Goal: Task Accomplishment & Management: Use online tool/utility

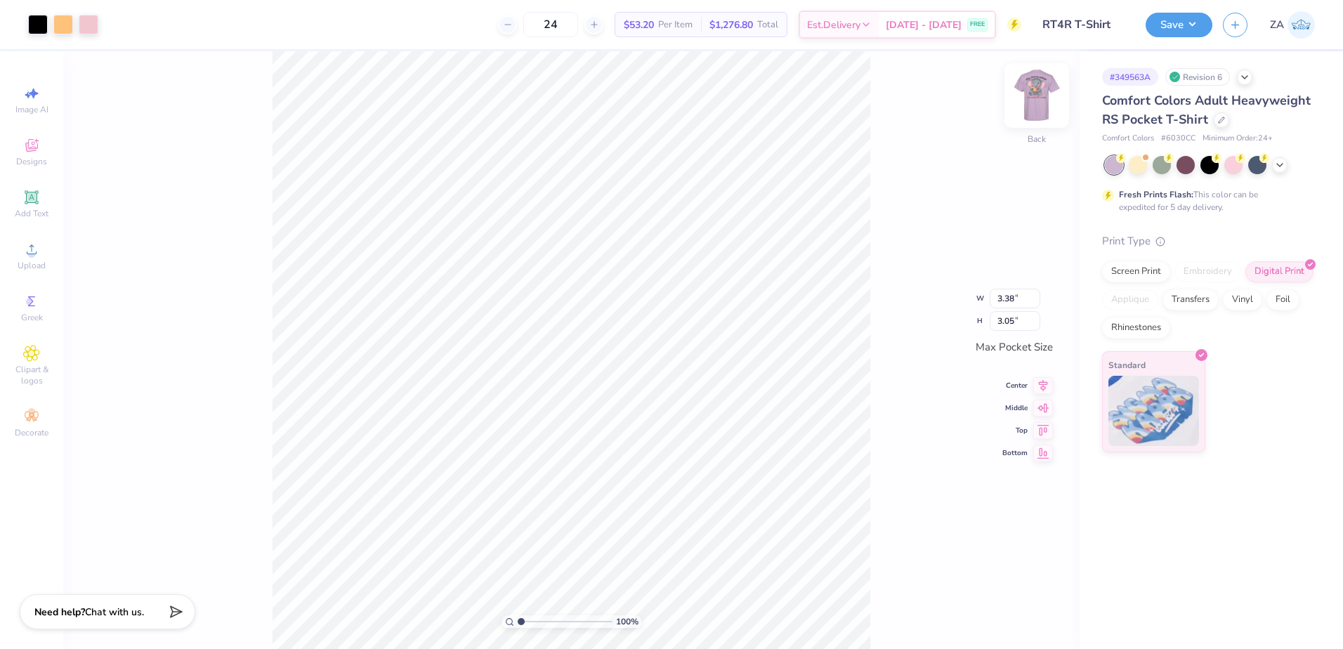
click at [1036, 82] on img at bounding box center [1036, 95] width 56 height 56
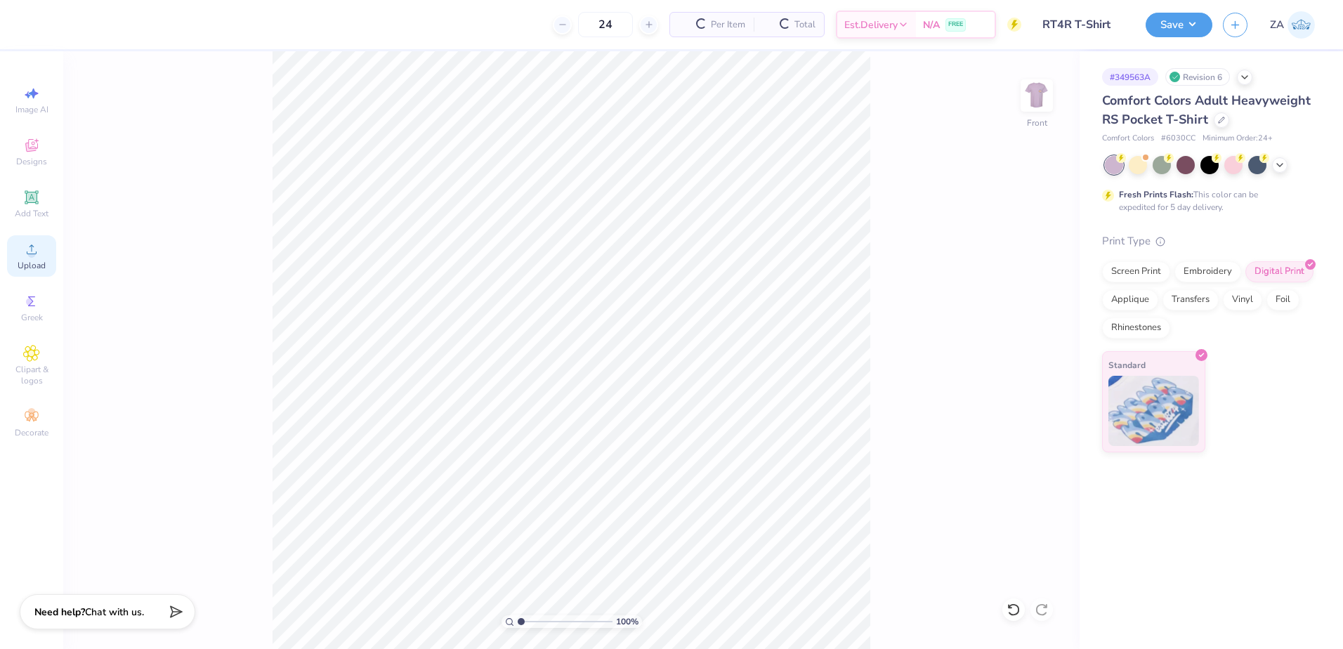
click at [36, 249] on icon at bounding box center [31, 249] width 17 height 17
click at [1145, 267] on div "Screen Print" at bounding box center [1136, 269] width 68 height 21
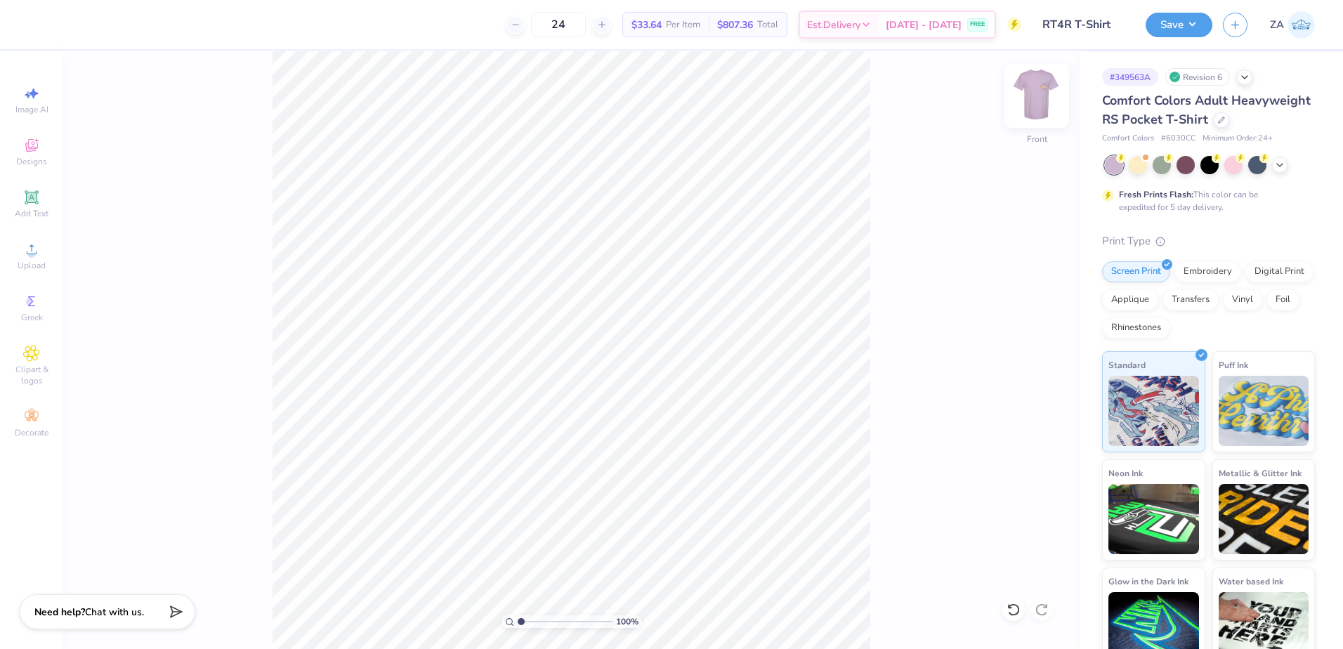
click at [1049, 96] on img at bounding box center [1036, 95] width 56 height 56
type input "1"
drag, startPoint x: 520, startPoint y: 622, endPoint x: 502, endPoint y: 631, distance: 20.1
click at [518, 628] on input "range" at bounding box center [565, 621] width 95 height 13
click at [1038, 108] on img at bounding box center [1036, 95] width 56 height 56
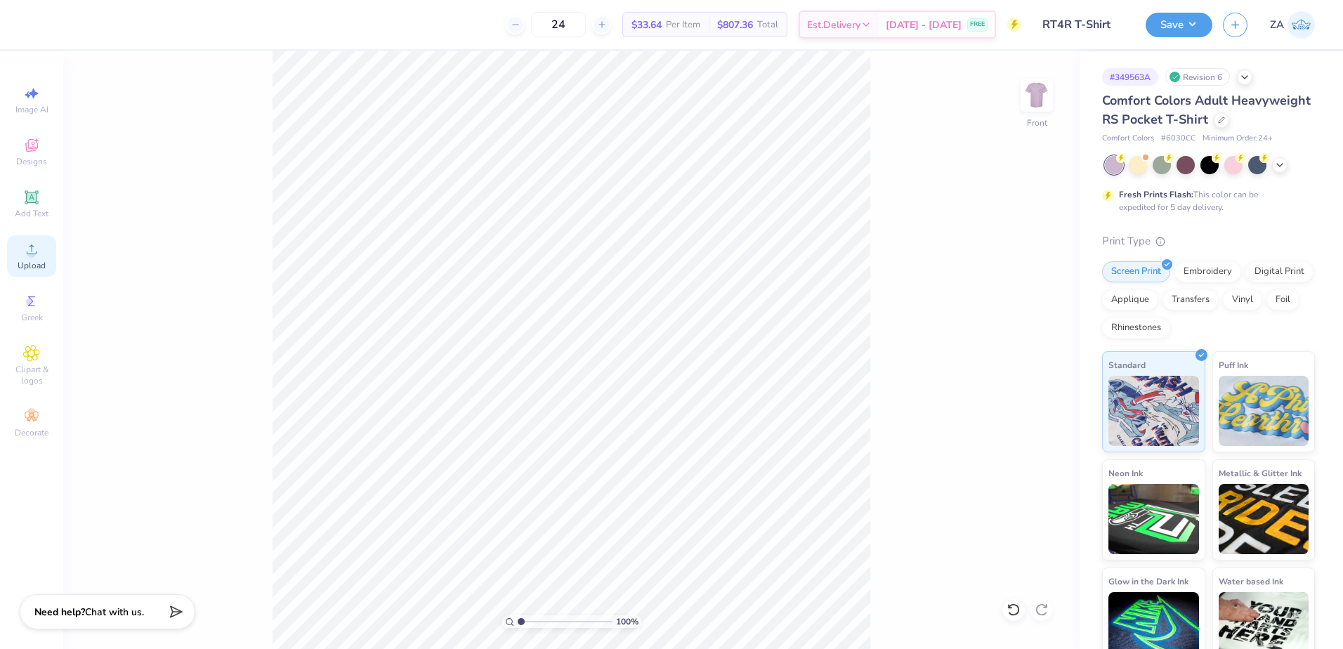
click at [51, 250] on div "Upload" at bounding box center [31, 255] width 49 height 41
click at [889, 584] on div "100 % Front" at bounding box center [571, 350] width 1016 height 598
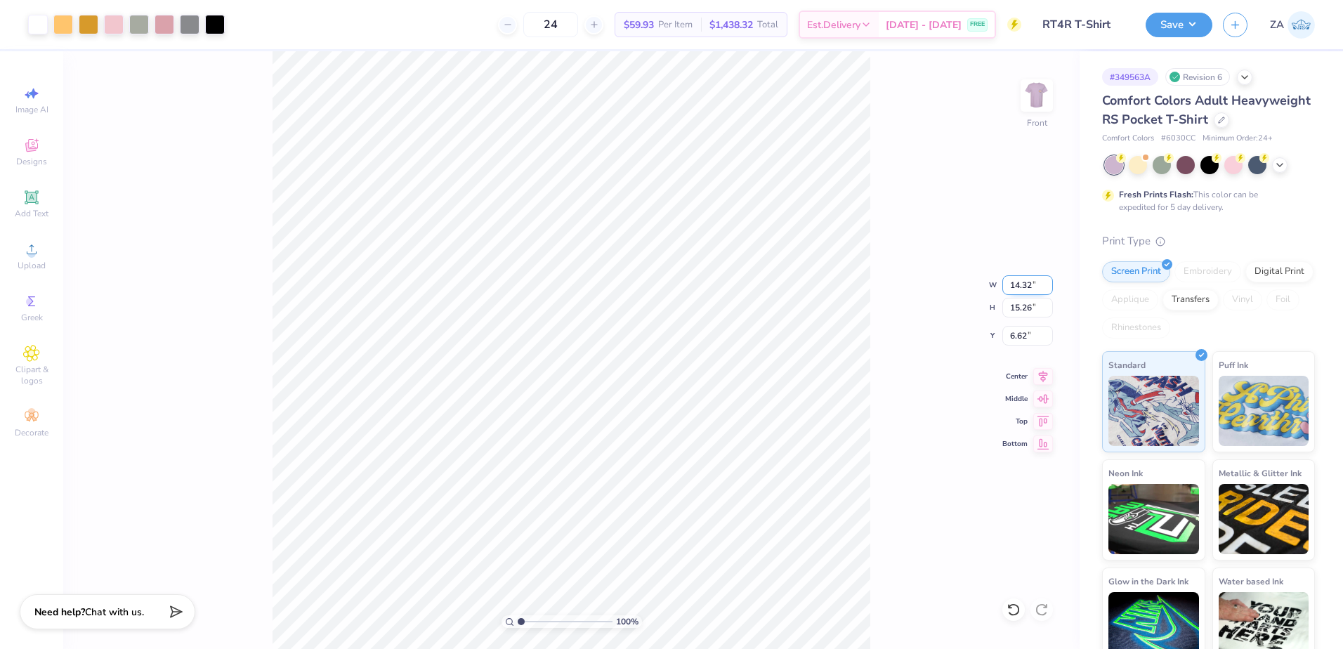
drag, startPoint x: 1008, startPoint y: 287, endPoint x: 1034, endPoint y: 290, distance: 26.1
click at [1034, 290] on input "14.32" at bounding box center [1027, 285] width 51 height 20
type input "12.50"
type input "13.32"
type input "7.59"
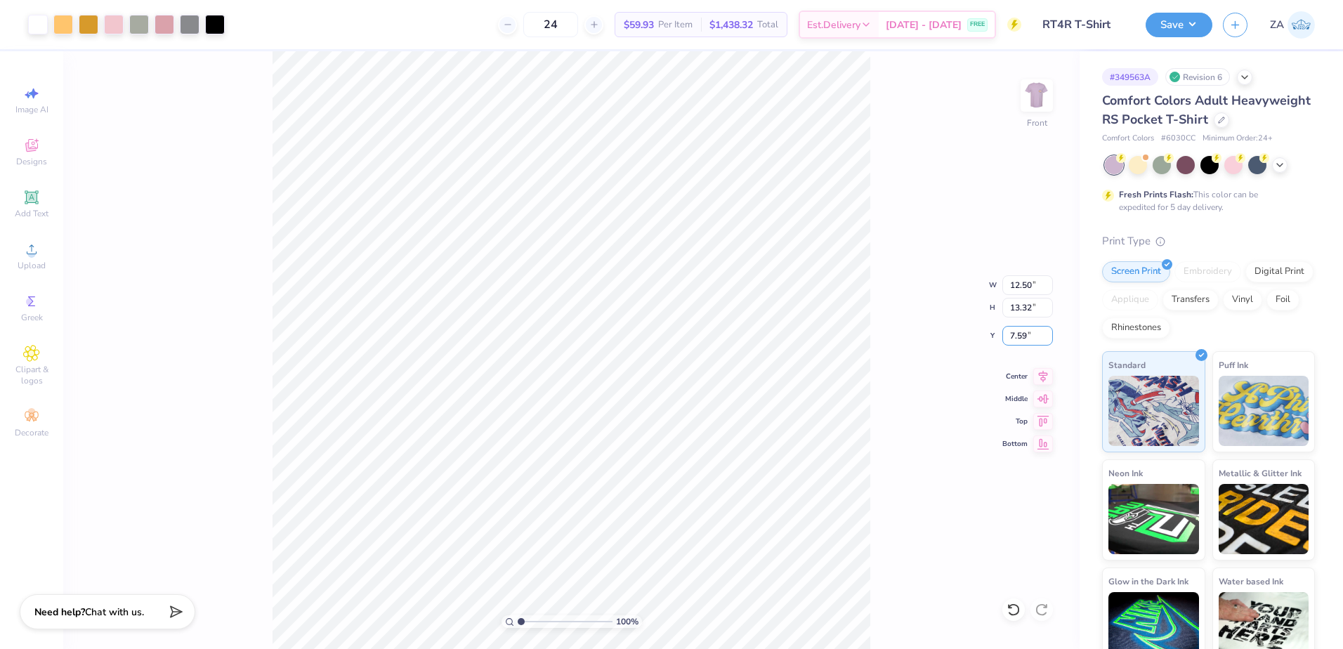
drag, startPoint x: 1036, startPoint y: 329, endPoint x: 995, endPoint y: 335, distance: 41.1
click at [995, 335] on div "100 % Front W 12.50 12.50 " H 13.32 13.32 " Y 7.59 7.59 " Center Middle Top Bot…" at bounding box center [571, 350] width 1016 height 598
click at [1032, 332] on input "7.59" at bounding box center [1027, 336] width 51 height 20
type input "7"
type input "3.00"
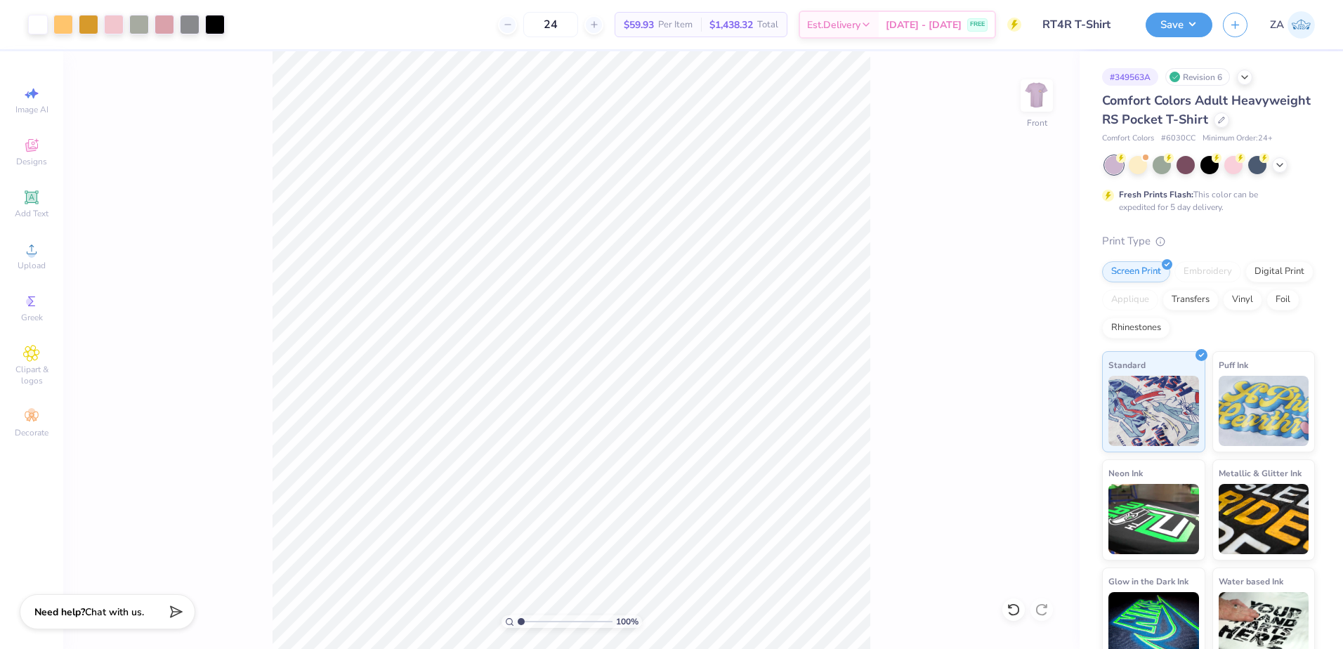
click at [1042, 100] on img at bounding box center [1037, 95] width 28 height 28
click at [87, 29] on div at bounding box center [89, 23] width 20 height 20
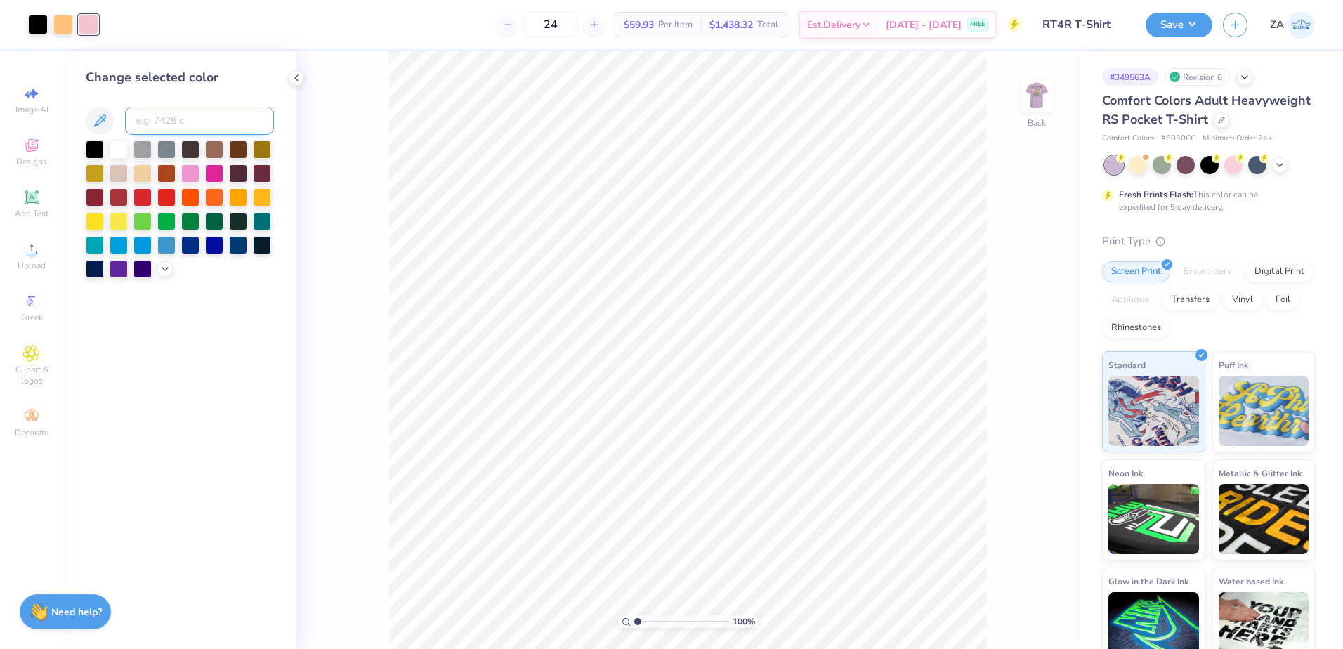
click at [164, 127] on input at bounding box center [199, 121] width 149 height 28
type input "496"
drag, startPoint x: 1031, startPoint y: 110, endPoint x: 79, endPoint y: 52, distance: 954.0
click at [1031, 109] on img at bounding box center [1037, 95] width 28 height 28
click at [1044, 108] on img at bounding box center [1036, 95] width 56 height 56
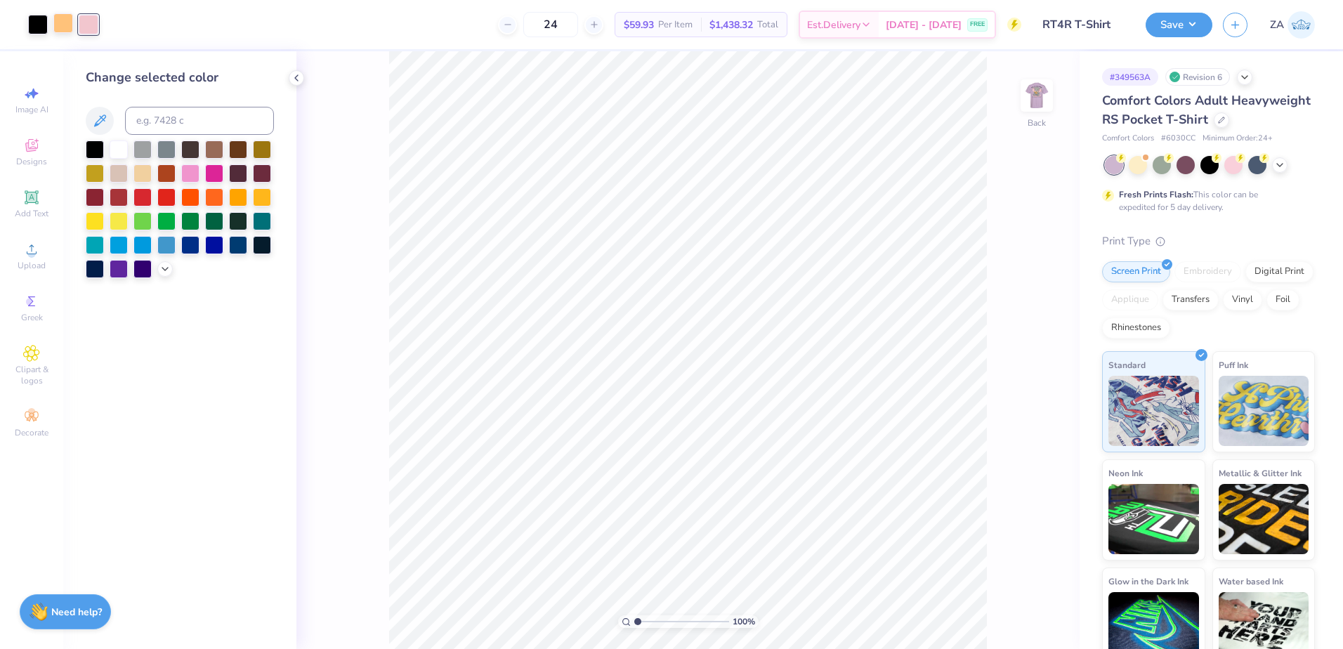
click at [71, 27] on div at bounding box center [63, 23] width 20 height 20
click at [172, 123] on input at bounding box center [199, 121] width 149 height 28
type input "1355"
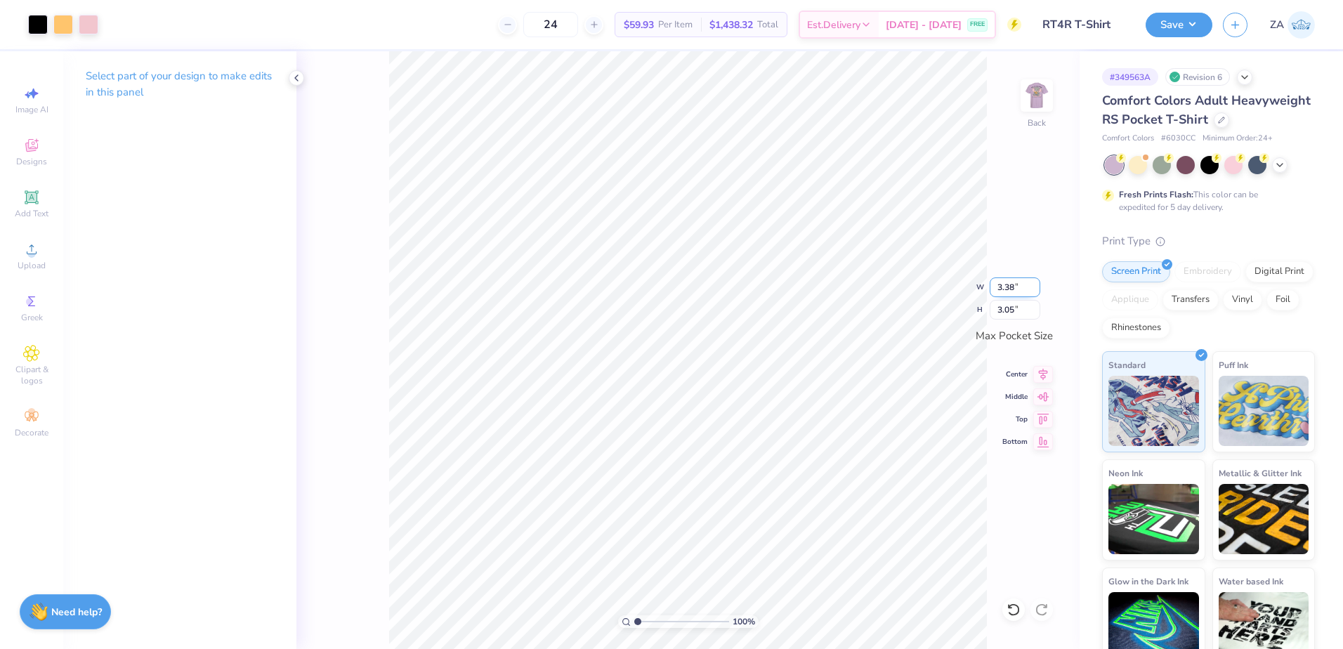
drag, startPoint x: 999, startPoint y: 290, endPoint x: 1017, endPoint y: 290, distance: 18.3
click at [1017, 290] on input "3.38" at bounding box center [1014, 287] width 51 height 20
type input "3.50"
type input "3.16"
click at [1016, 305] on input "3.16" at bounding box center [1014, 310] width 51 height 20
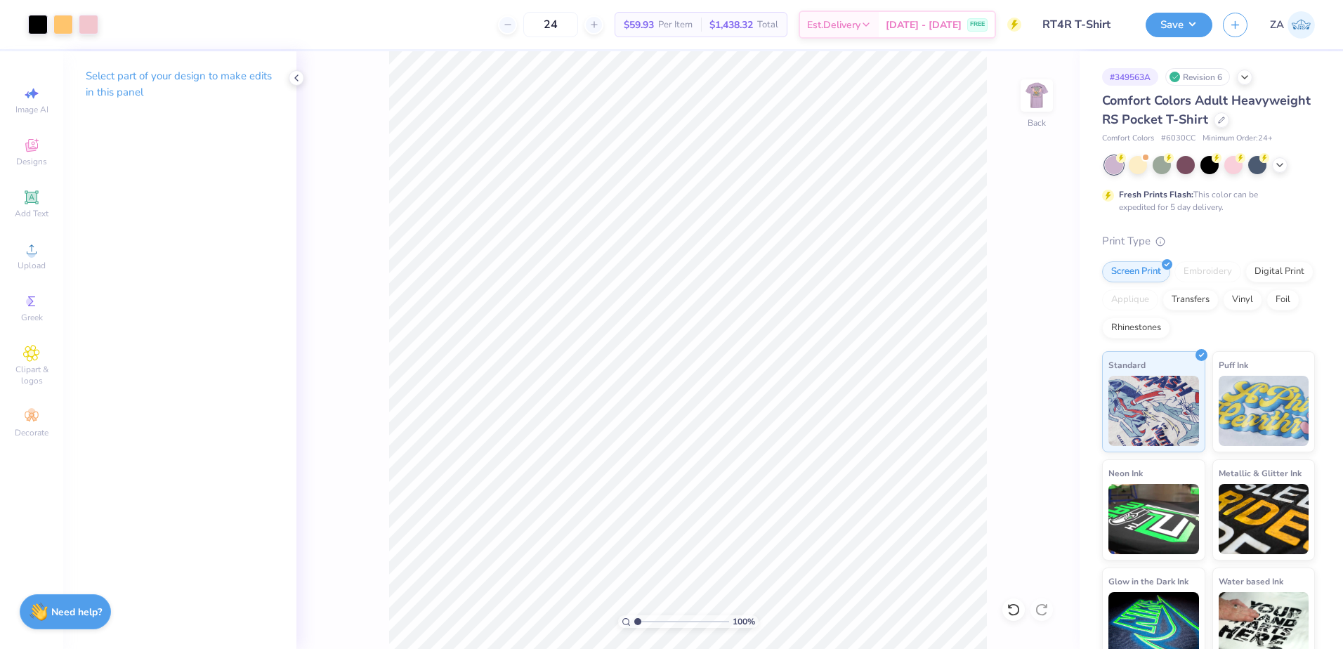
click at [1015, 104] on div "100 % Back" at bounding box center [687, 350] width 783 height 598
click at [1029, 98] on img at bounding box center [1036, 95] width 56 height 56
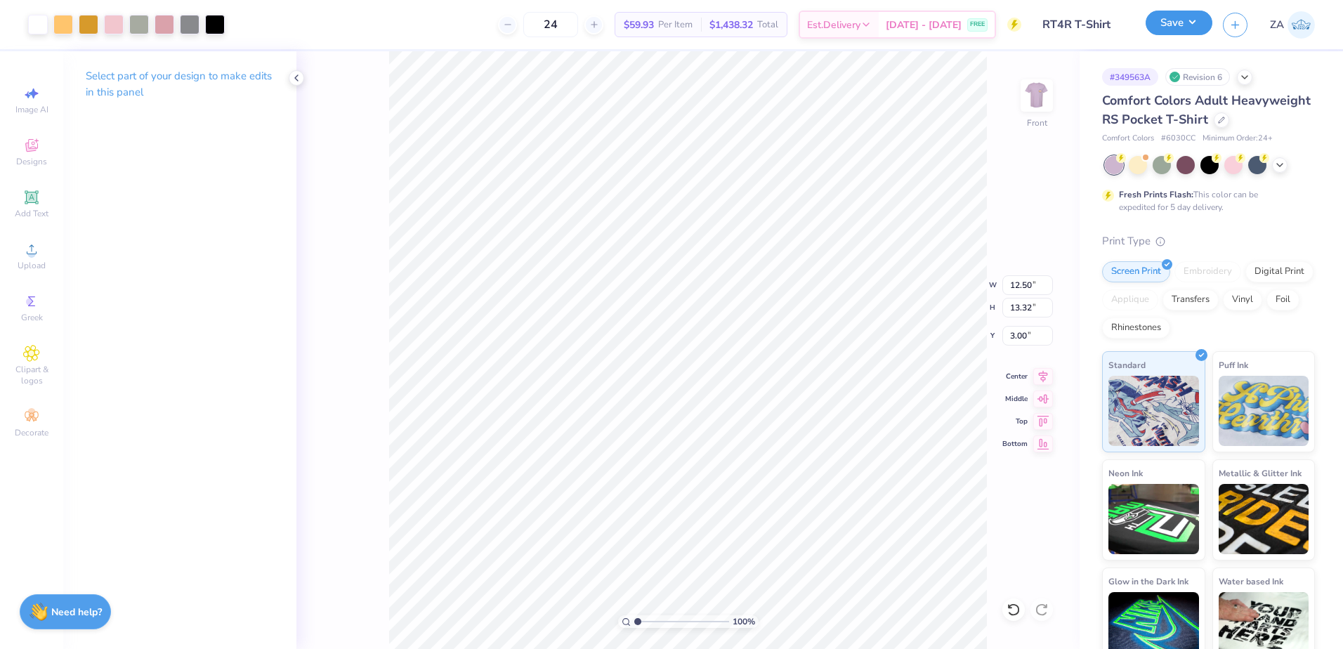
click at [1183, 27] on button "Save" at bounding box center [1178, 23] width 67 height 25
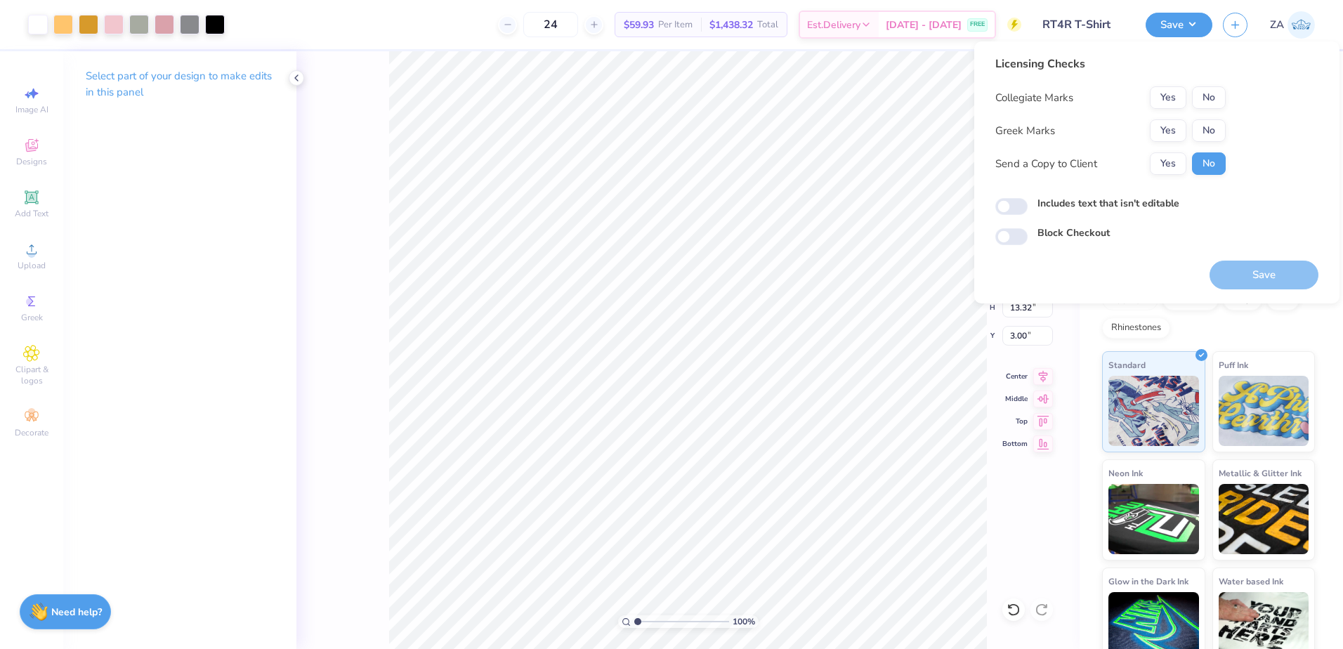
click at [1222, 117] on div "Collegiate Marks Yes No Greek Marks Yes No Send a Copy to Client Yes No" at bounding box center [1110, 130] width 230 height 88
click at [1212, 119] on button "No" at bounding box center [1209, 130] width 34 height 22
click at [1166, 93] on button "Yes" at bounding box center [1168, 97] width 37 height 22
click at [1254, 290] on div "Licensing Checks Collegiate Marks Yes No Greek Marks Yes No Send a Copy to Clie…" at bounding box center [1156, 172] width 365 height 262
click at [1250, 274] on button "Save" at bounding box center [1263, 275] width 109 height 29
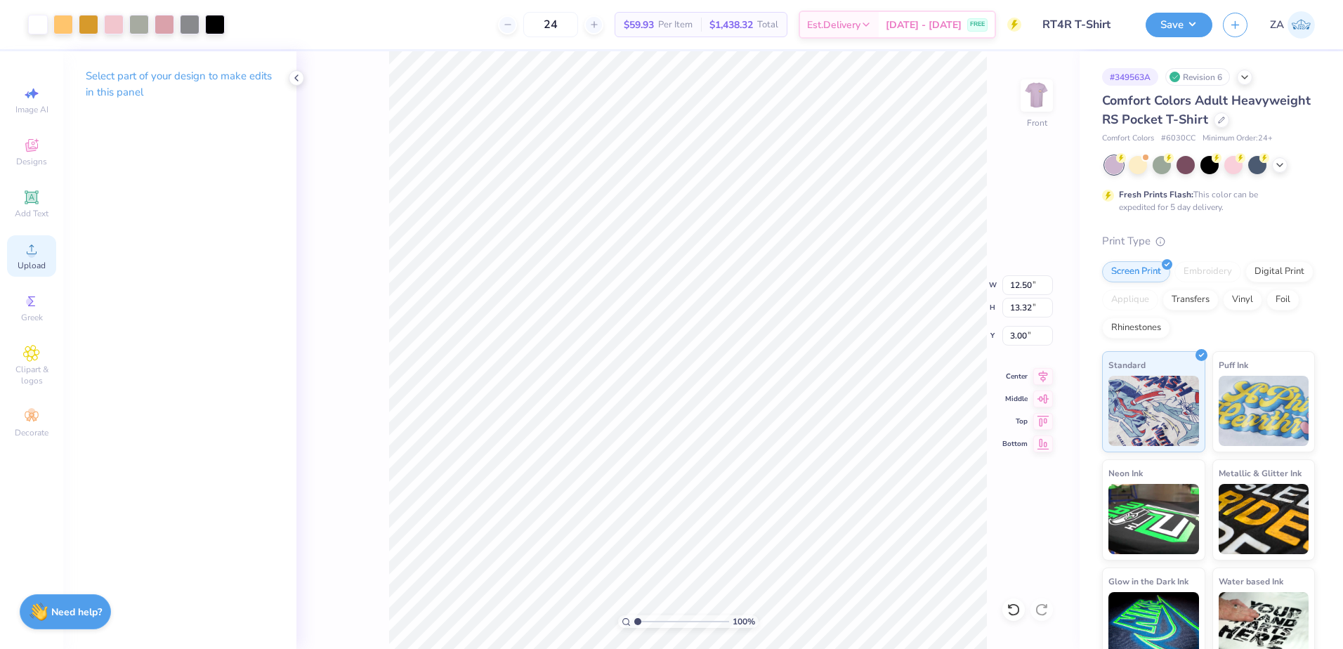
click at [39, 247] on icon at bounding box center [31, 249] width 17 height 17
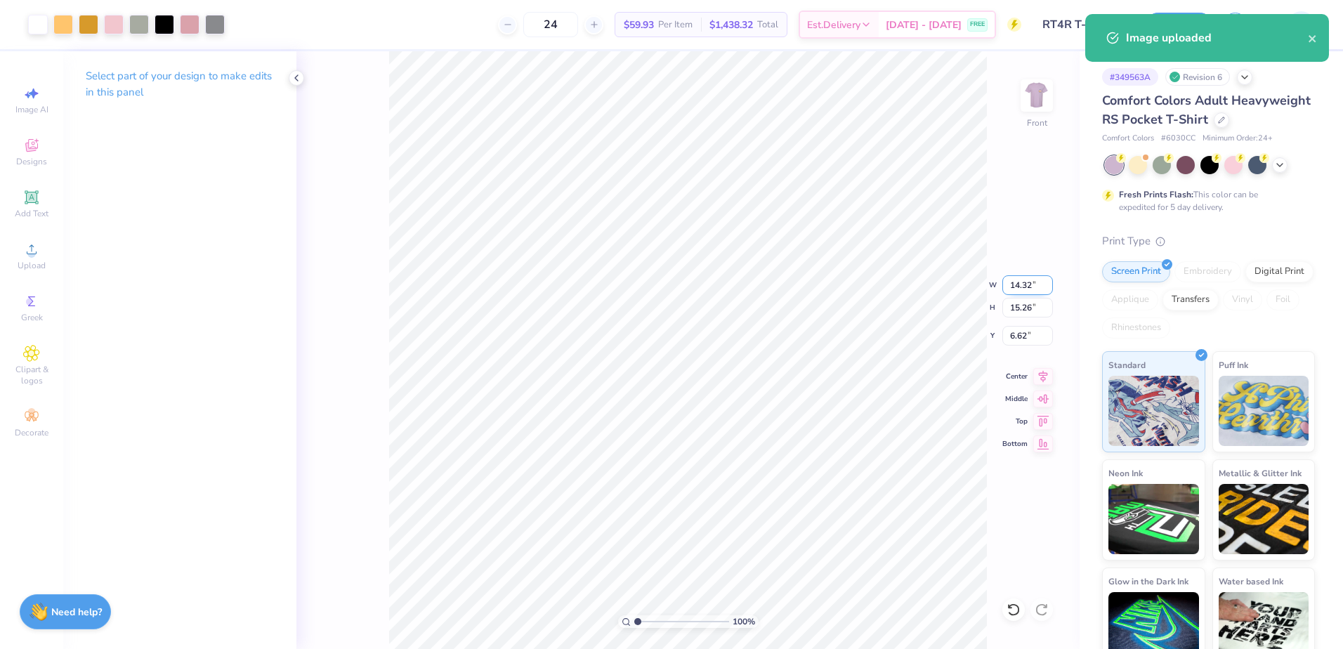
drag, startPoint x: 1008, startPoint y: 288, endPoint x: 1037, endPoint y: 289, distance: 28.8
click at [1037, 289] on input "14.32" at bounding box center [1027, 285] width 51 height 20
type input "12.50"
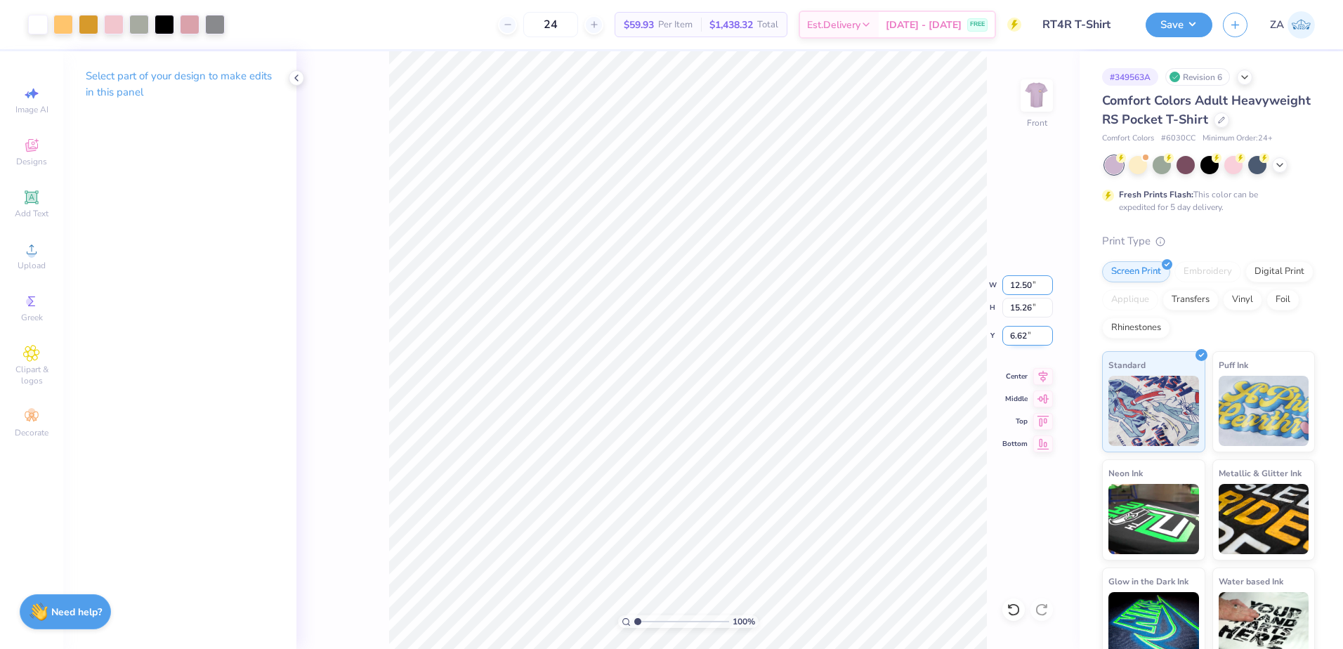
type input "13.32"
drag, startPoint x: 1034, startPoint y: 334, endPoint x: 1003, endPoint y: 335, distance: 30.9
click at [1003, 335] on input "7.59" at bounding box center [1027, 336] width 51 height 20
type input "3.00"
click at [1173, 27] on button "Save" at bounding box center [1178, 23] width 67 height 25
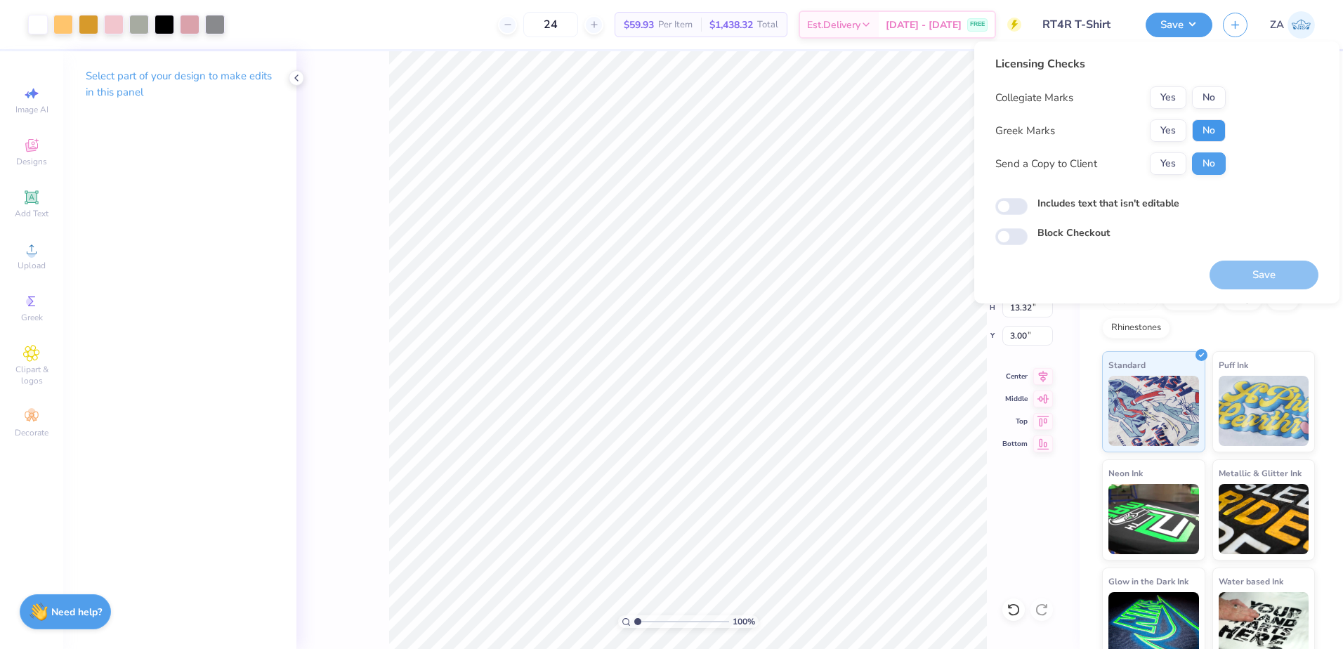
click at [1204, 129] on button "No" at bounding box center [1209, 130] width 34 height 22
click at [1177, 105] on button "Yes" at bounding box center [1168, 97] width 37 height 22
click at [1246, 254] on div "Save" at bounding box center [1263, 267] width 109 height 44
click at [1241, 269] on button "Save" at bounding box center [1263, 275] width 109 height 29
